Goal: Transaction & Acquisition: Purchase product/service

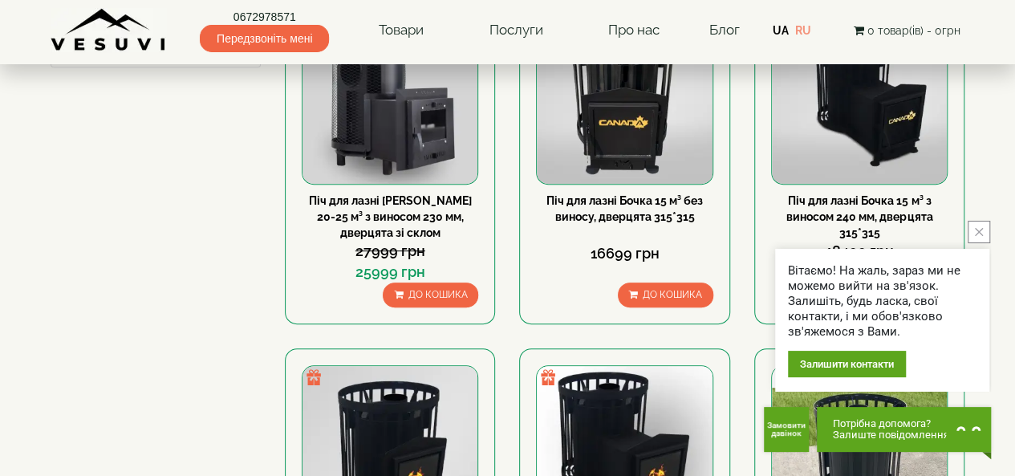
scroll to position [339, 0]
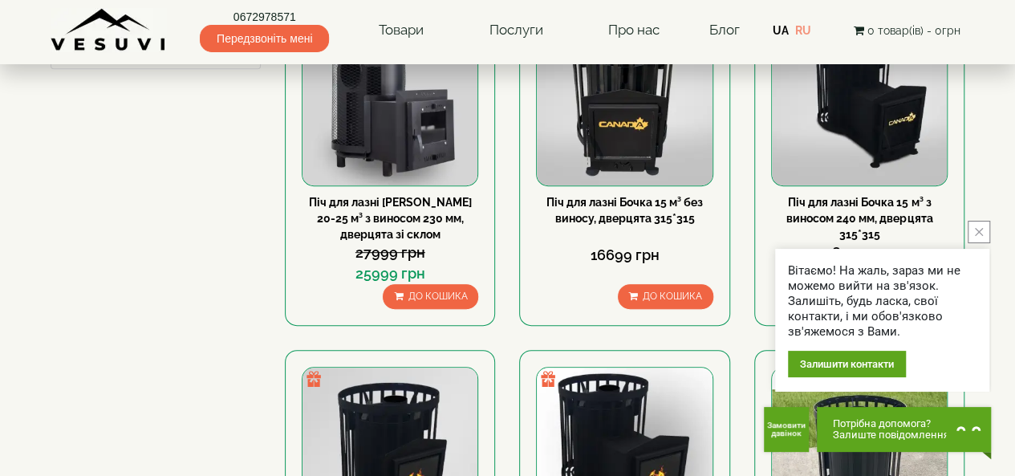
click at [980, 238] on button "close button" at bounding box center [979, 232] width 22 height 22
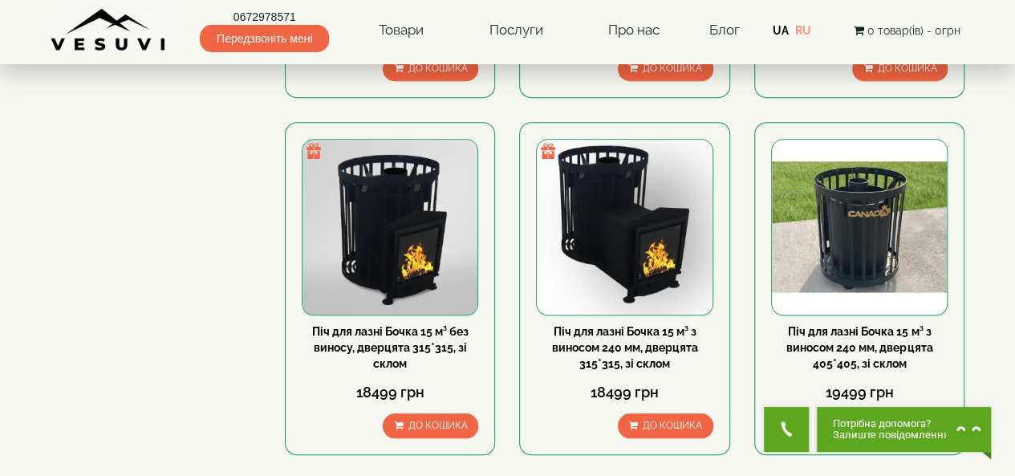
scroll to position [604, 0]
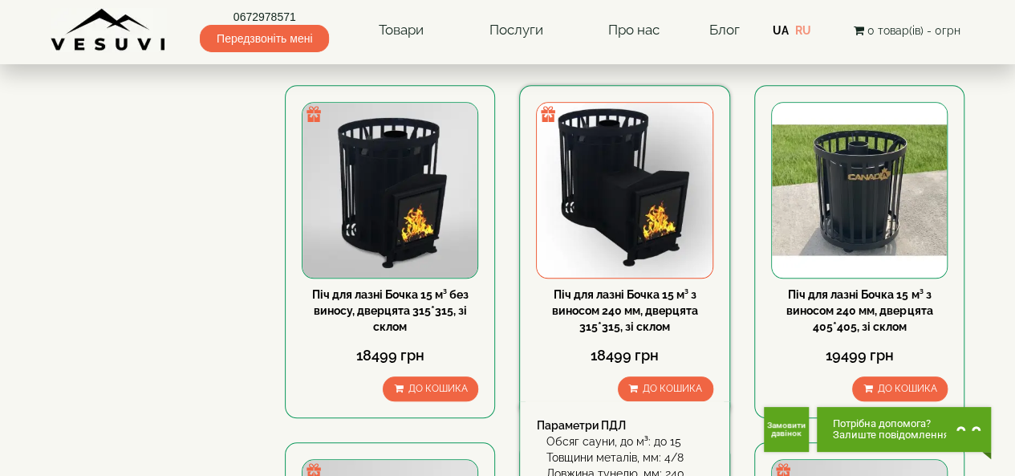
click at [591, 197] on img at bounding box center [624, 190] width 175 height 175
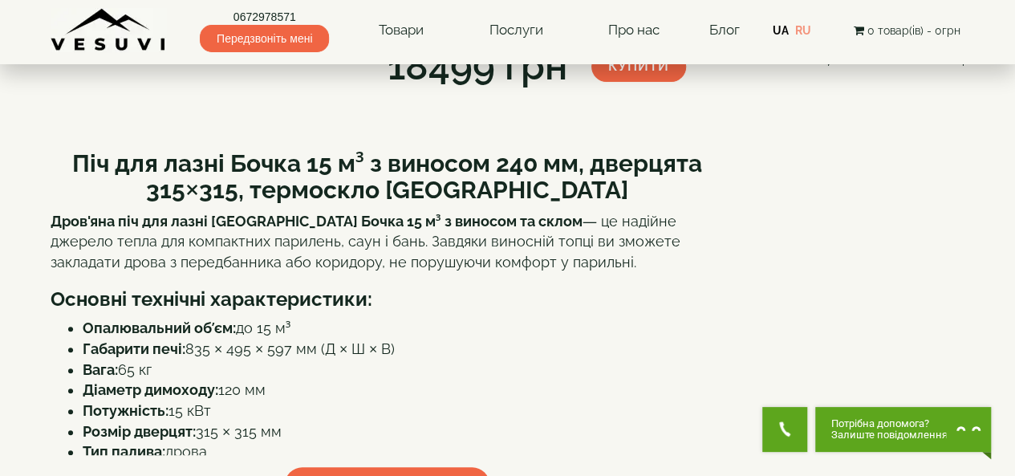
scroll to position [277, 0]
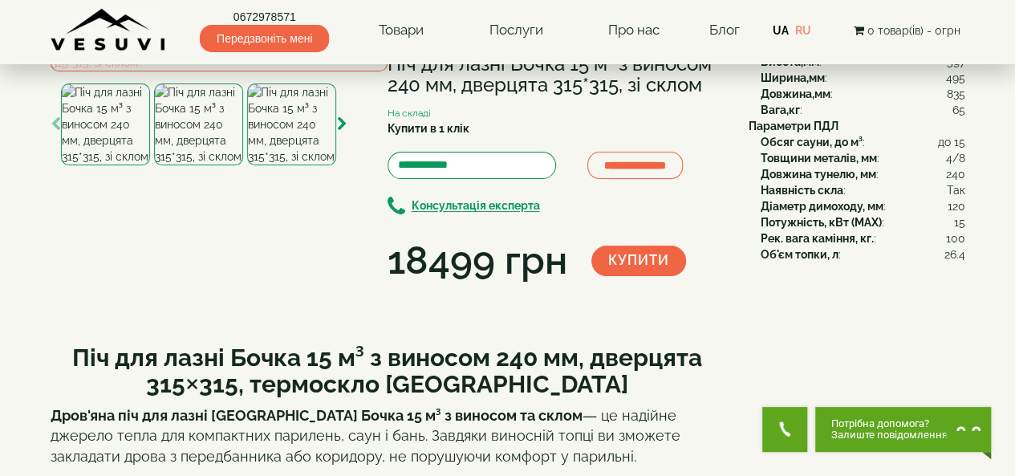
scroll to position [83, 0]
click at [298, 166] on img at bounding box center [291, 125] width 89 height 82
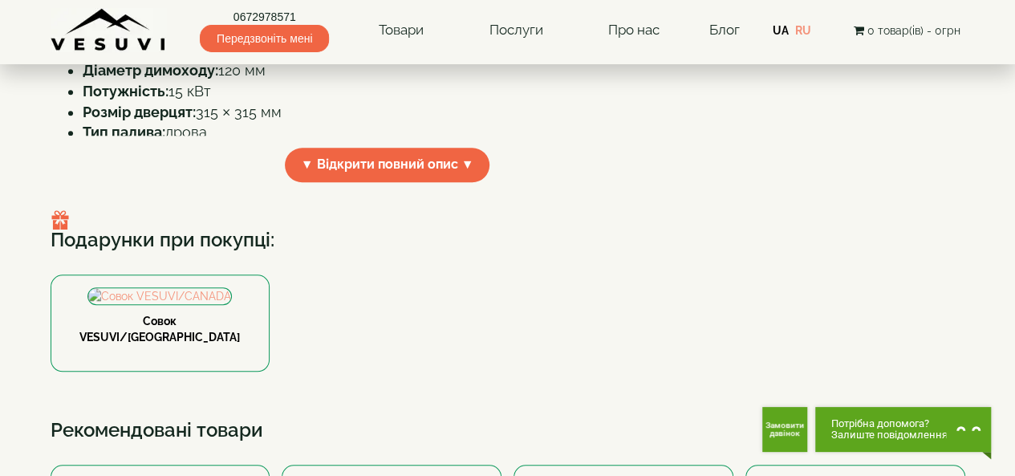
scroll to position [601, 0]
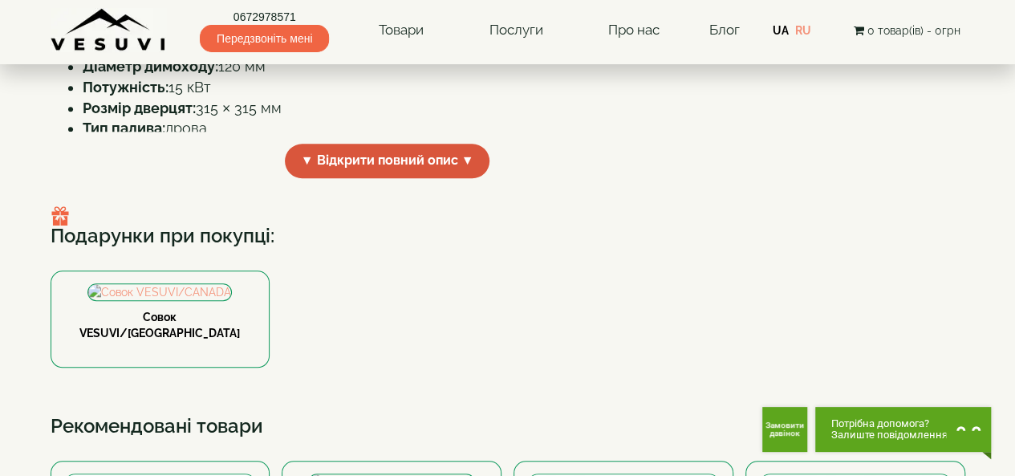
click at [433, 178] on span "▼ Відкрити повний опис ▼" at bounding box center [387, 161] width 205 height 35
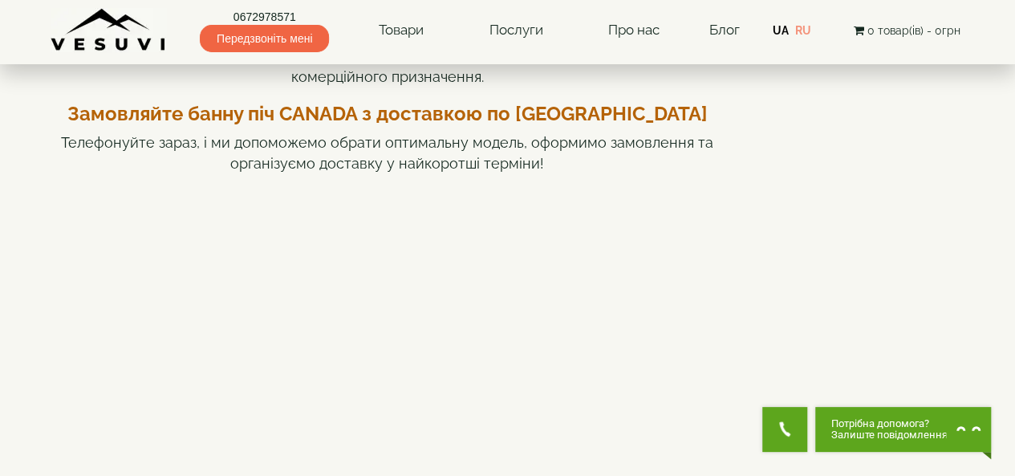
scroll to position [1120, 0]
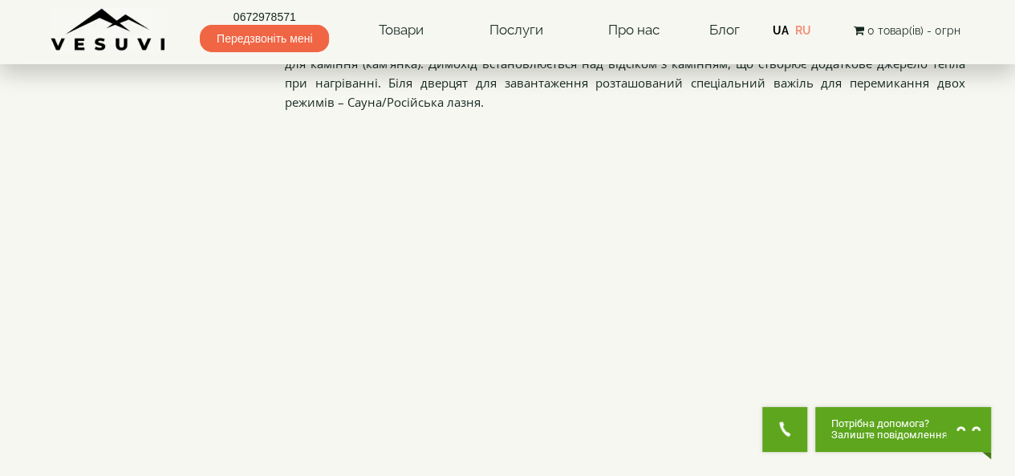
scroll to position [604, 0]
